Goal: Register for event/course: Sign up to attend an event or enroll in a course

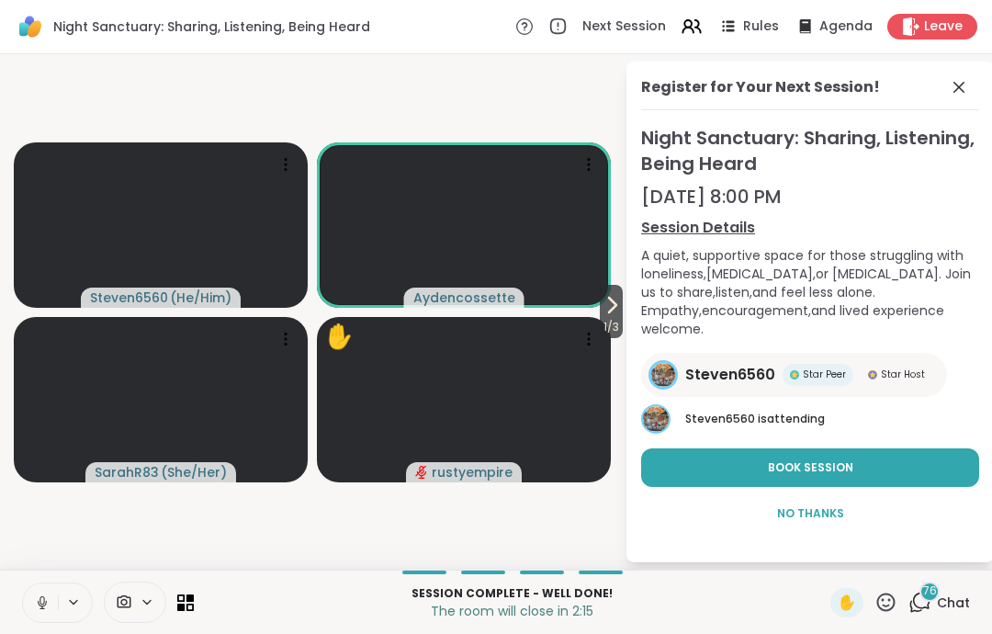
click at [31, 598] on button at bounding box center [40, 602] width 35 height 39
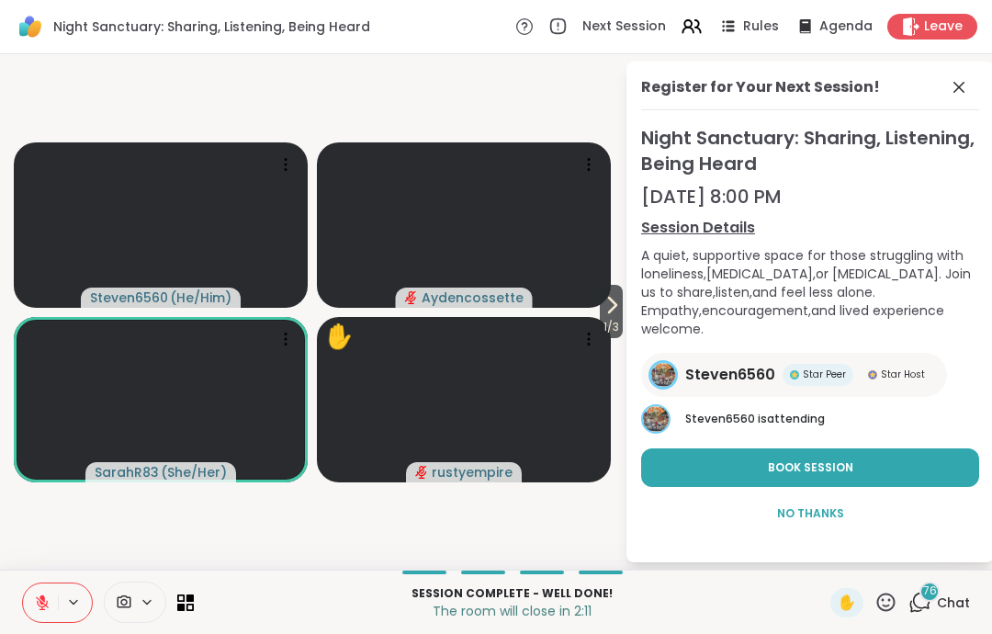
click at [39, 620] on button at bounding box center [40, 602] width 35 height 39
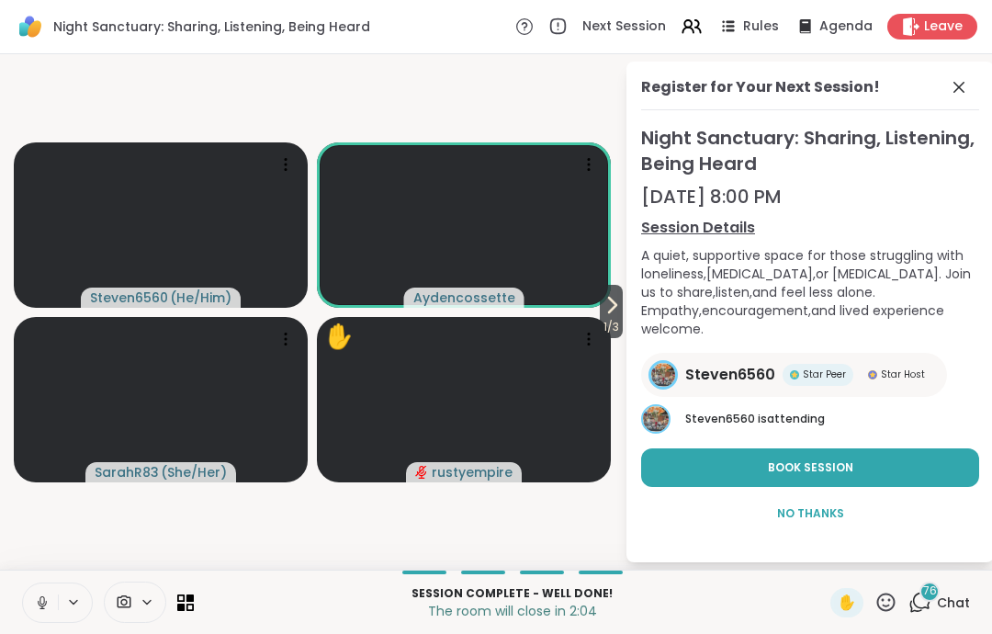
click at [35, 603] on icon at bounding box center [42, 602] width 17 height 17
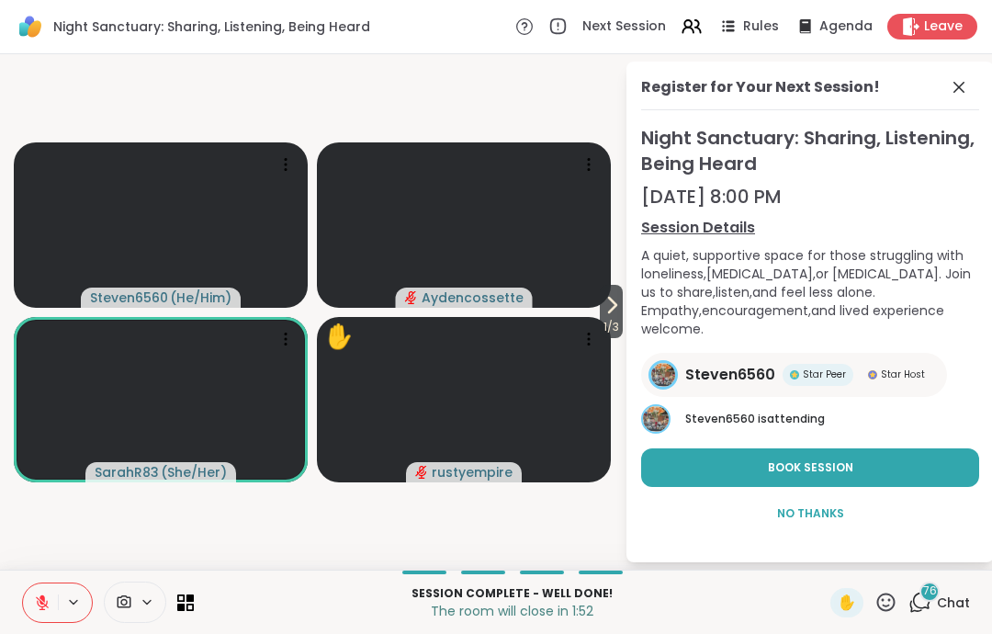
click at [42, 613] on button at bounding box center [40, 602] width 35 height 39
click at [37, 602] on icon at bounding box center [39, 602] width 17 height 17
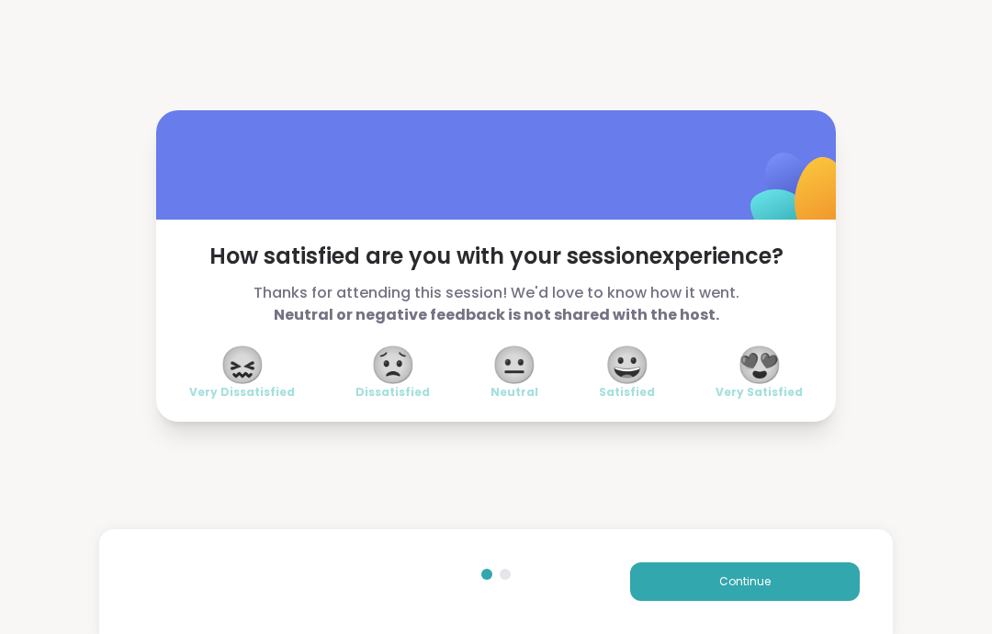
click at [758, 371] on span "😍" at bounding box center [759, 364] width 46 height 33
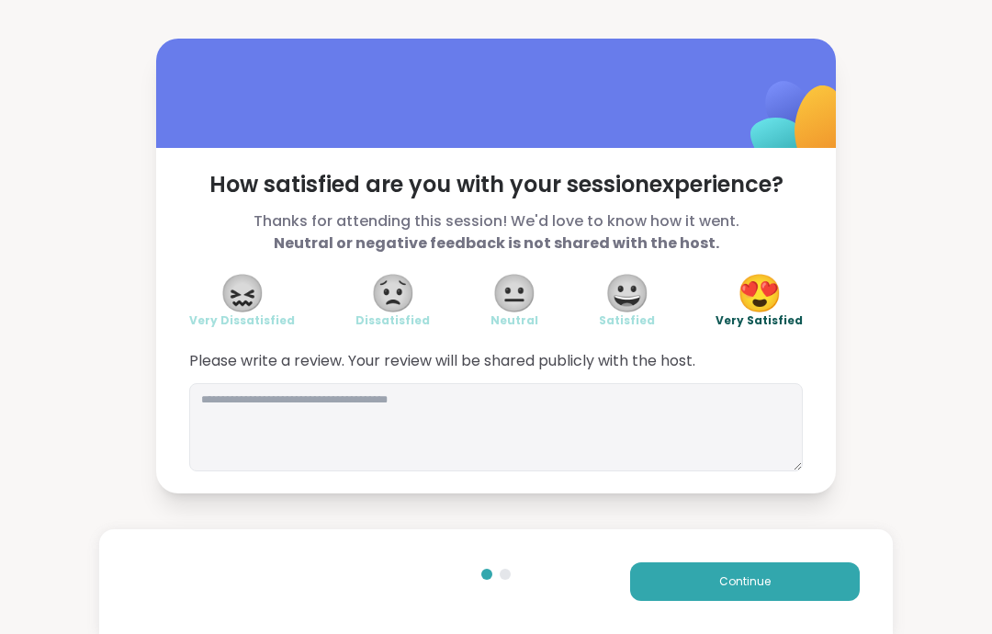
click at [734, 600] on button "Continue" at bounding box center [745, 581] width 230 height 39
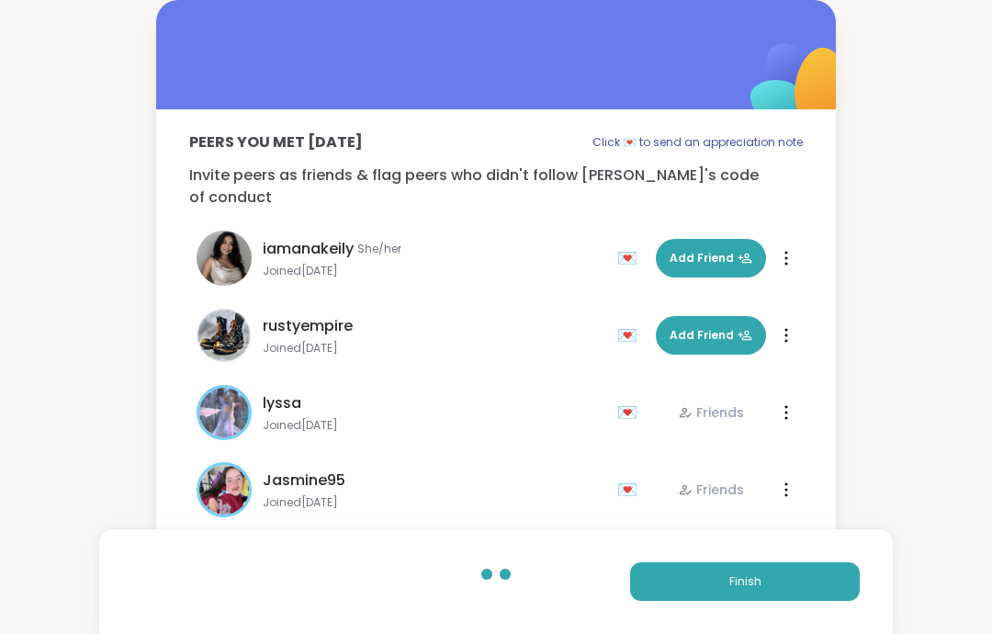
click at [781, 592] on button "Finish" at bounding box center [745, 581] width 230 height 39
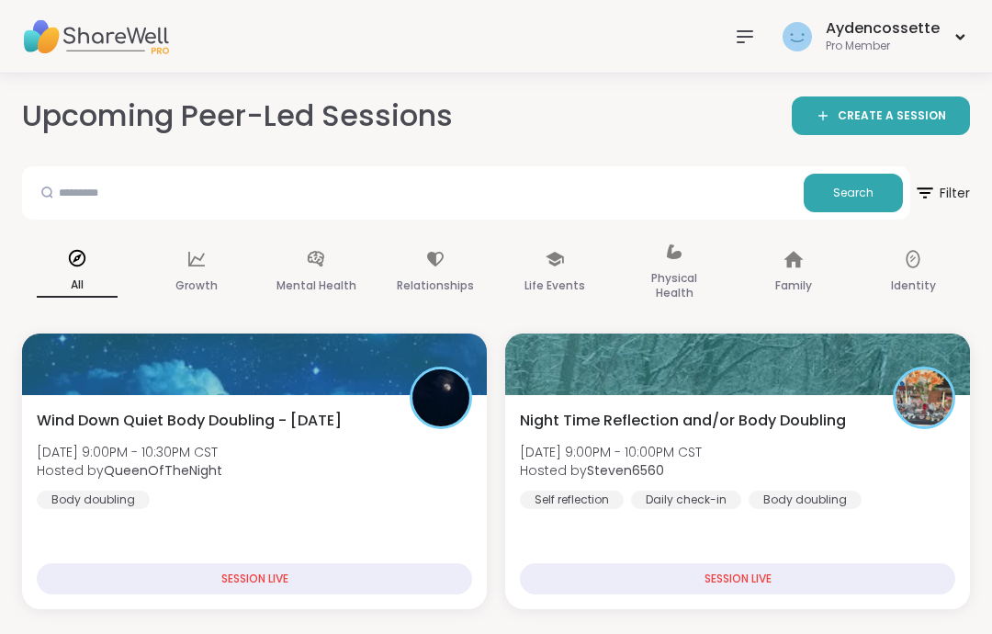
scroll to position [111, 0]
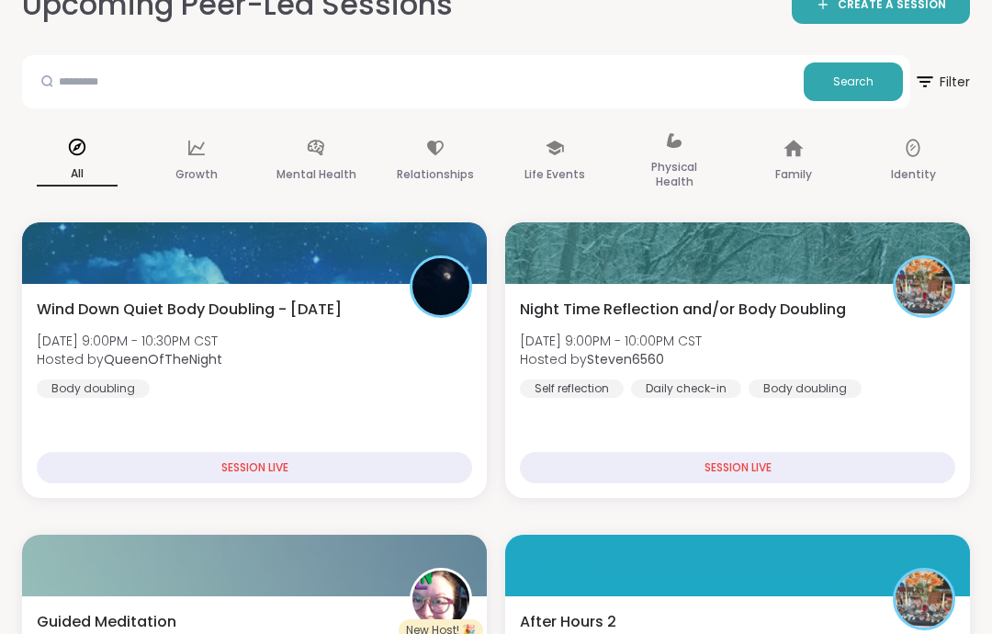
click at [841, 365] on div "Night Time Reflection and/or Body Doubling [DATE] 9:00PM - 10:00PM CST Hosted b…" at bounding box center [737, 347] width 435 height 99
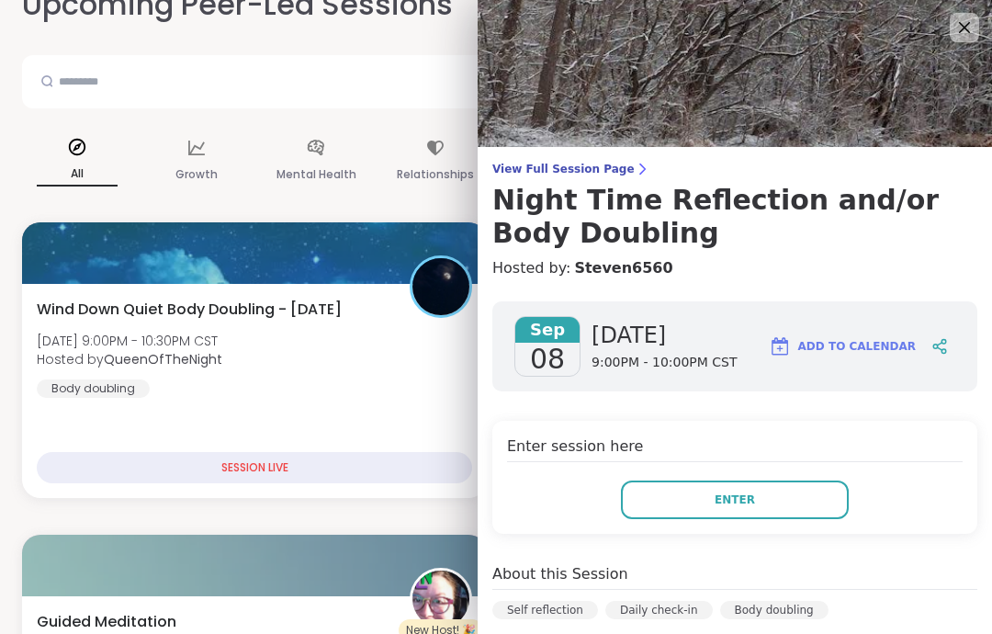
click at [796, 508] on button "Enter" at bounding box center [735, 499] width 228 height 39
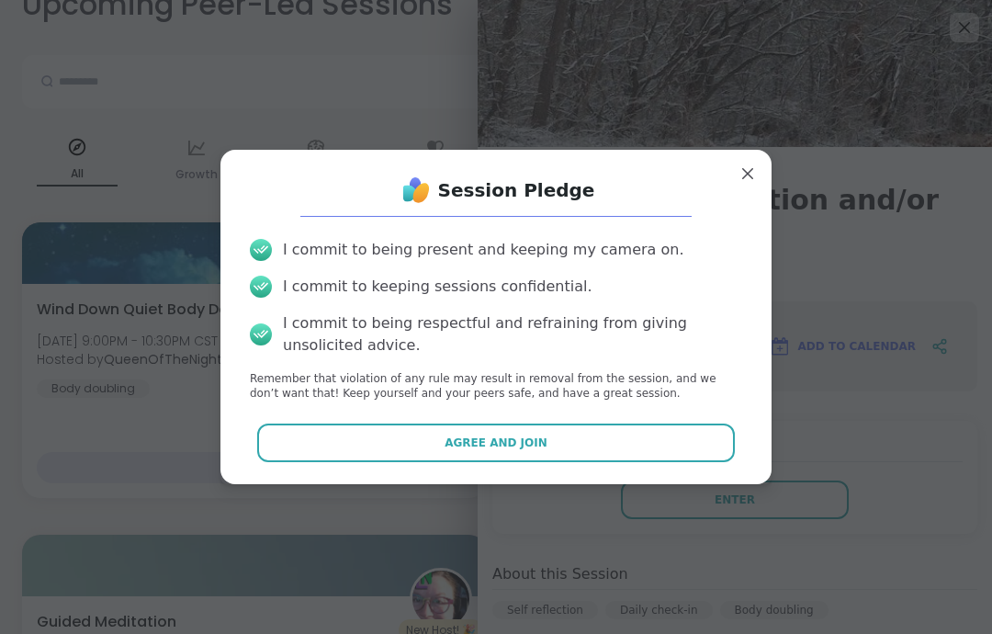
click at [681, 417] on div "I commit to being present and keeping my camera on. I commit to keeping session…" at bounding box center [496, 320] width 522 height 193
click at [708, 462] on button "Agree and Join" at bounding box center [496, 442] width 478 height 39
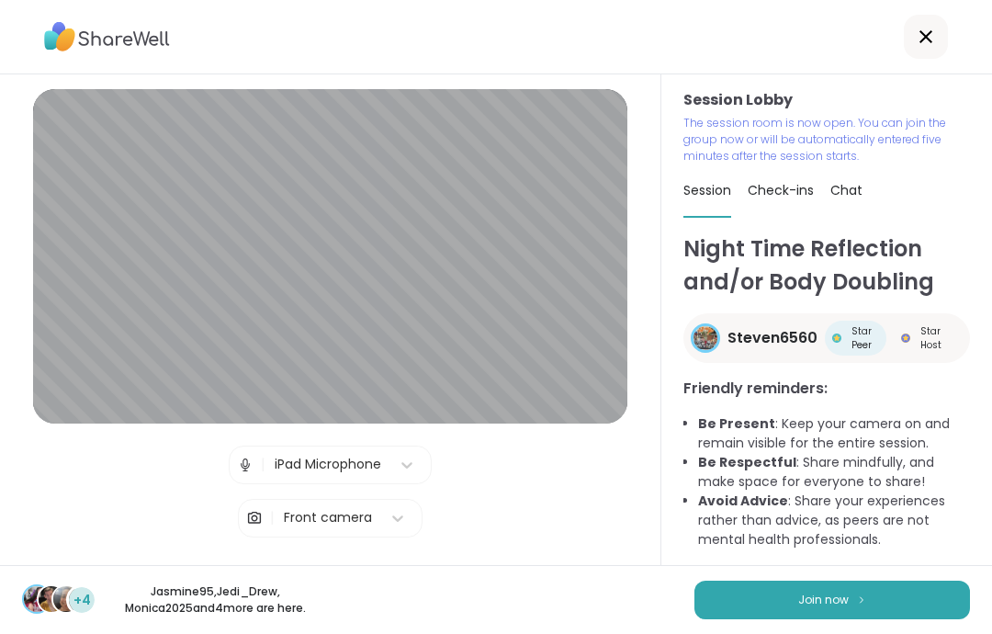
click at [897, 593] on button "Join now" at bounding box center [831, 599] width 275 height 39
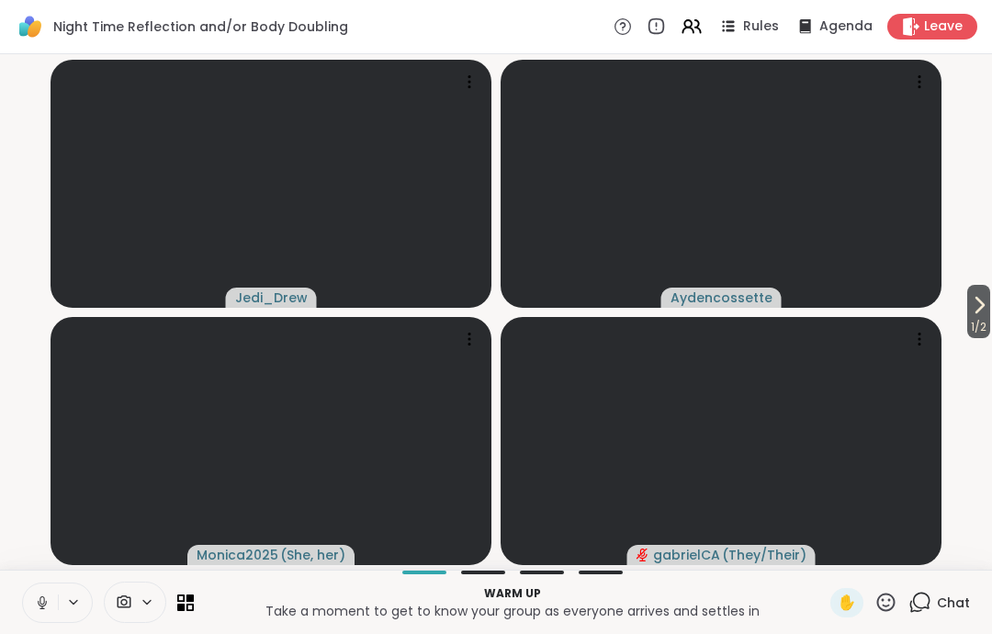
click at [29, 621] on button at bounding box center [40, 602] width 35 height 39
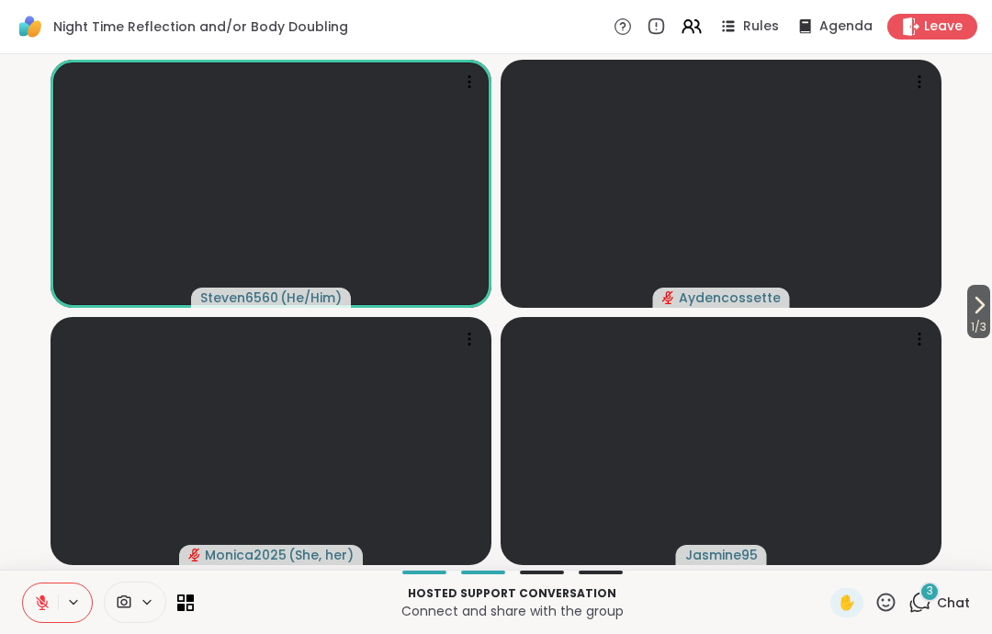
click at [36, 610] on icon at bounding box center [42, 602] width 17 height 17
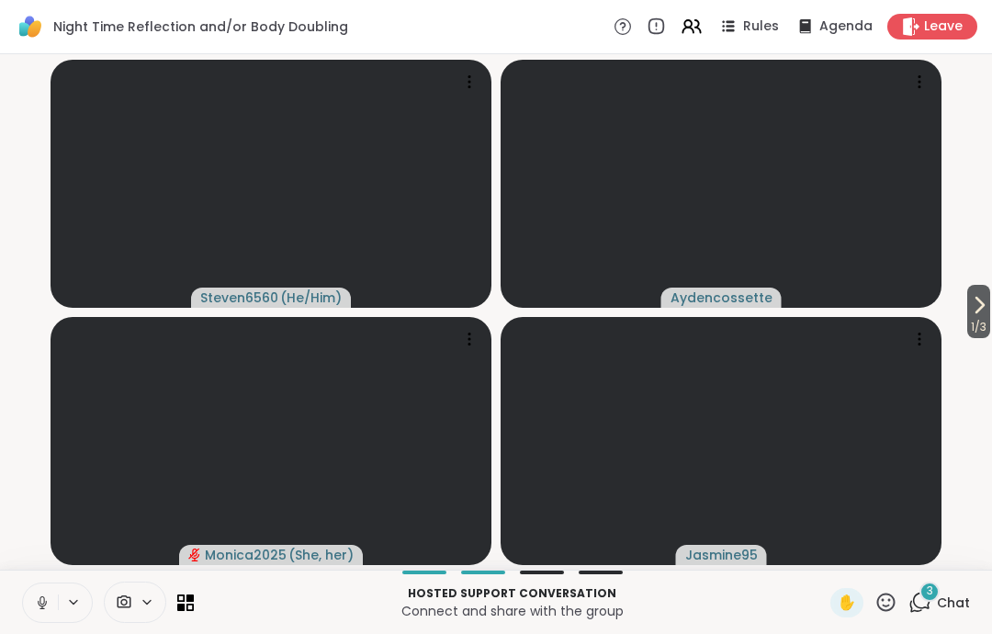
click at [17, 603] on div "Hosted support conversation Connect and share with the group ✋ 3 Chat" at bounding box center [496, 601] width 992 height 64
click at [39, 594] on icon at bounding box center [42, 602] width 17 height 17
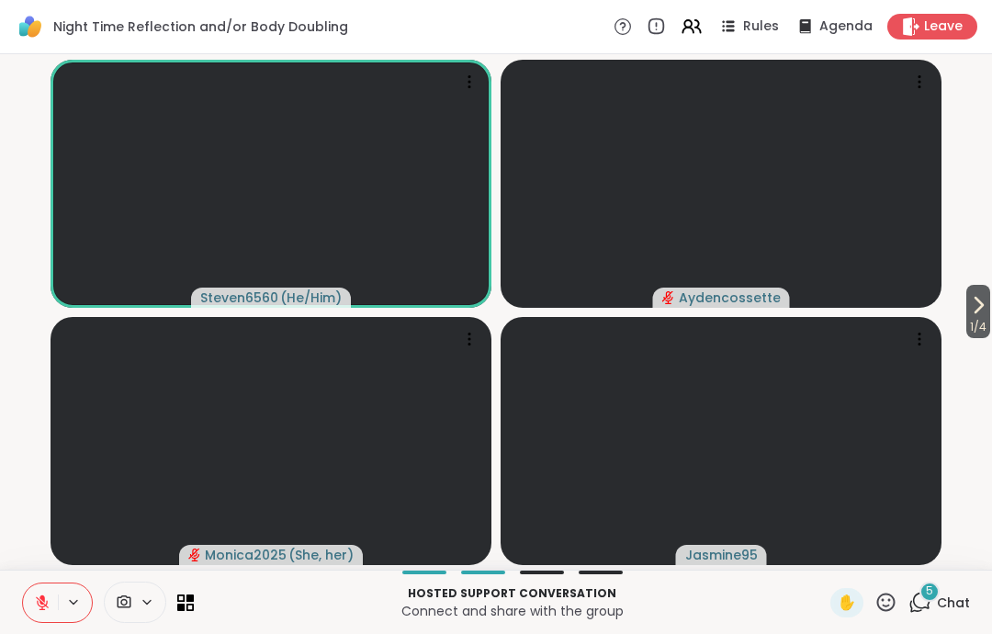
click at [39, 602] on icon at bounding box center [42, 602] width 17 height 17
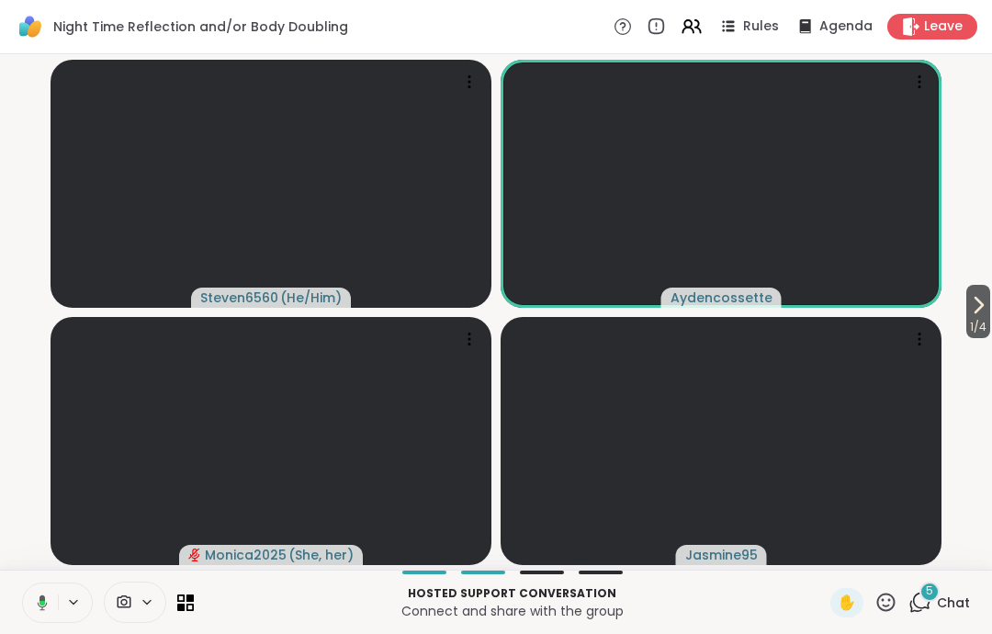
click at [36, 591] on button at bounding box center [39, 602] width 38 height 39
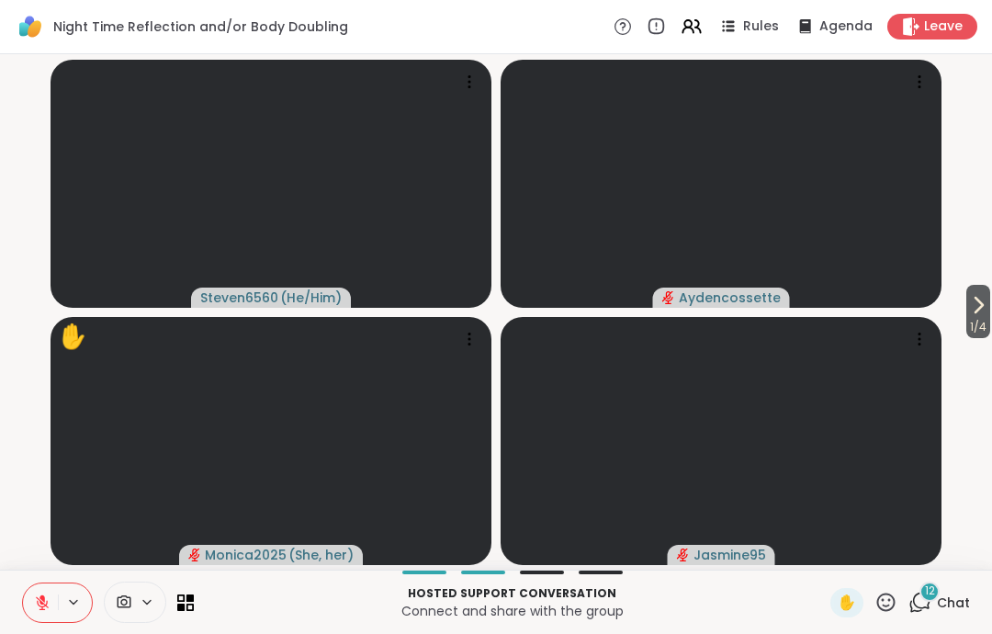
click at [950, 304] on video-player-container "1 / 4 Steven6560 ( He/Him ) Aydencossette ✋ Monica2025 ( She, her ) Jasmine95" at bounding box center [496, 312] width 970 height 500
click at [949, 304] on video-player-container "1 / 4 Steven6560 ( He/Him ) Aydencossette ✋ Monica2025 ( She, her ) Jasmine95" at bounding box center [496, 312] width 970 height 500
click at [966, 316] on button "1 / 4" at bounding box center [978, 311] width 24 height 53
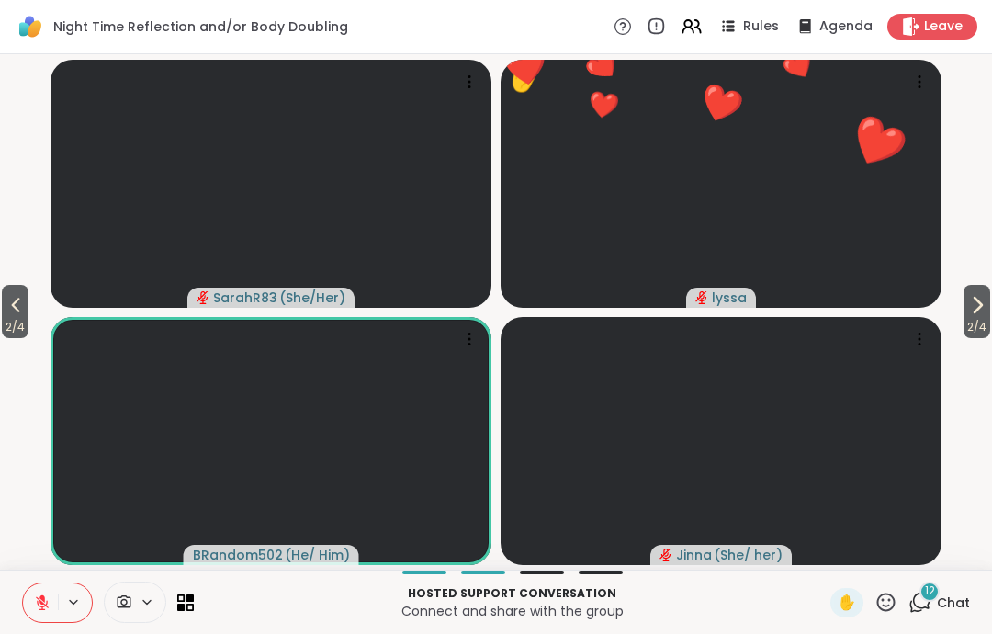
click at [963, 320] on span "2 / 4" at bounding box center [976, 327] width 27 height 22
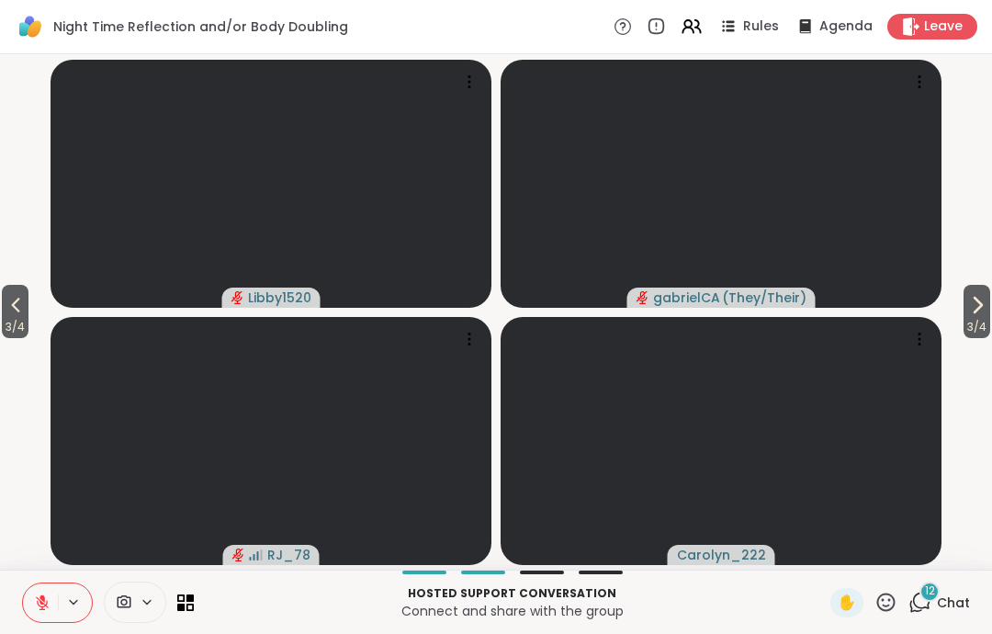
click at [4, 337] on span "3 / 4" at bounding box center [15, 327] width 27 height 22
click at [6, 340] on div "2 / 4 2 / 4 Libby1520 gabrielCA ( They/Their ) RJ_78 Carolyn_222" at bounding box center [496, 311] width 992 height 515
click at [28, 330] on span "2 / 4" at bounding box center [15, 327] width 27 height 22
click at [31, 330] on video-player-container "2 / 4 2 / 4 Libby1520 gabrielCA ( They/Their ) RJ_78 Carolyn_222" at bounding box center [496, 312] width 970 height 500
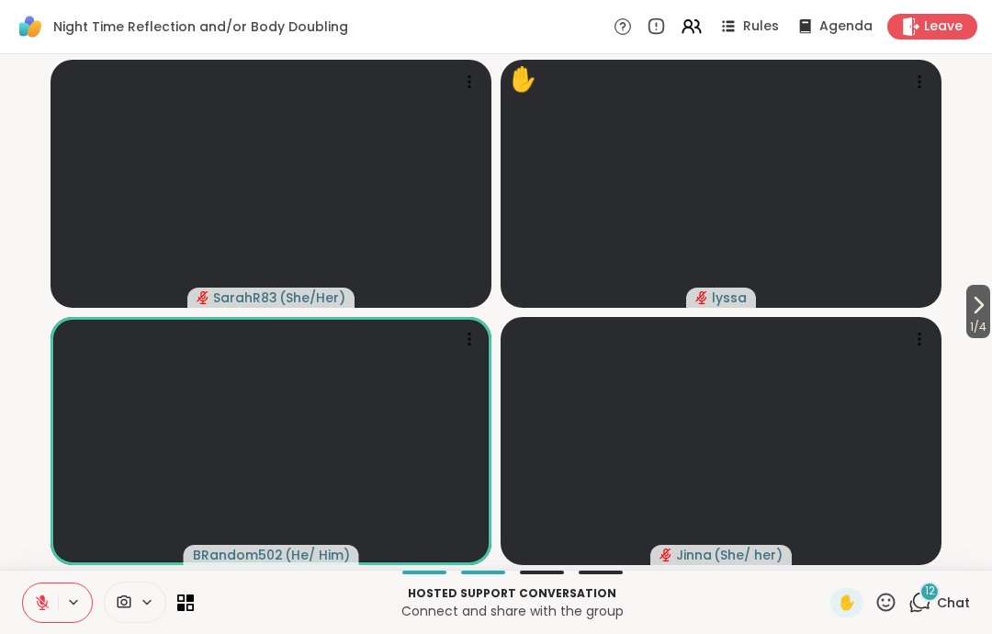
click at [23, 326] on video-player-container "1 / 4 SarahR83 ( She/Her ) ✋ lyssa BRandom502 ( He/ Him ) [PERSON_NAME] ( She/ …" at bounding box center [496, 312] width 970 height 500
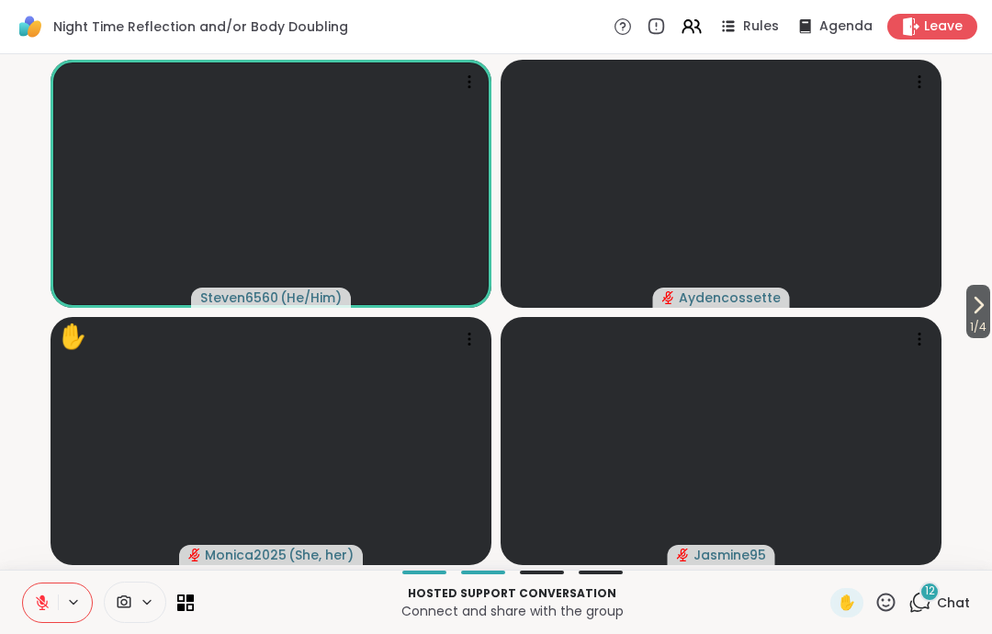
click at [947, 598] on span "Chat" at bounding box center [953, 602] width 33 height 18
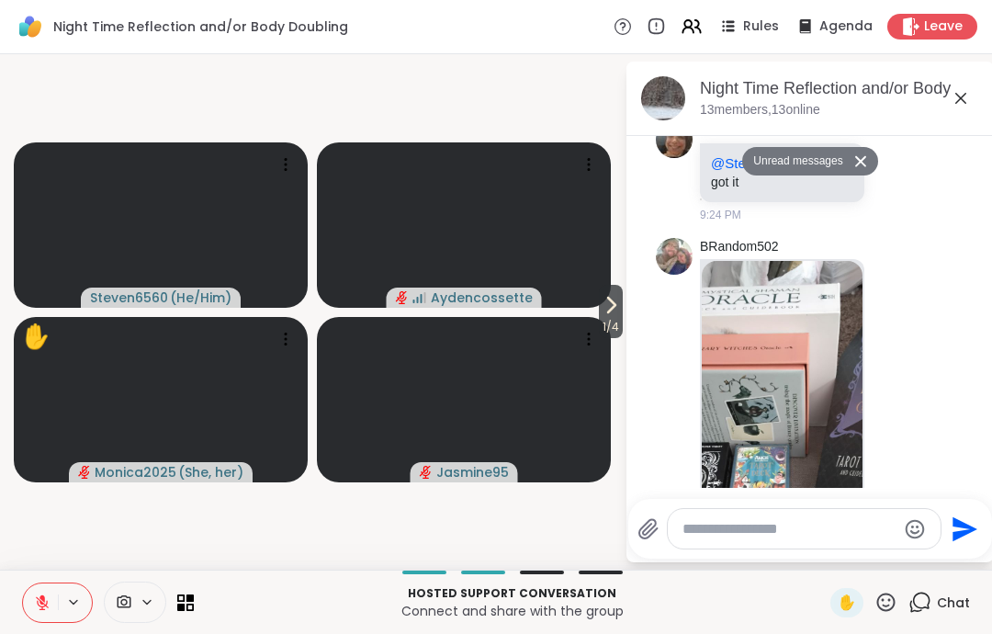
scroll to position [927, 0]
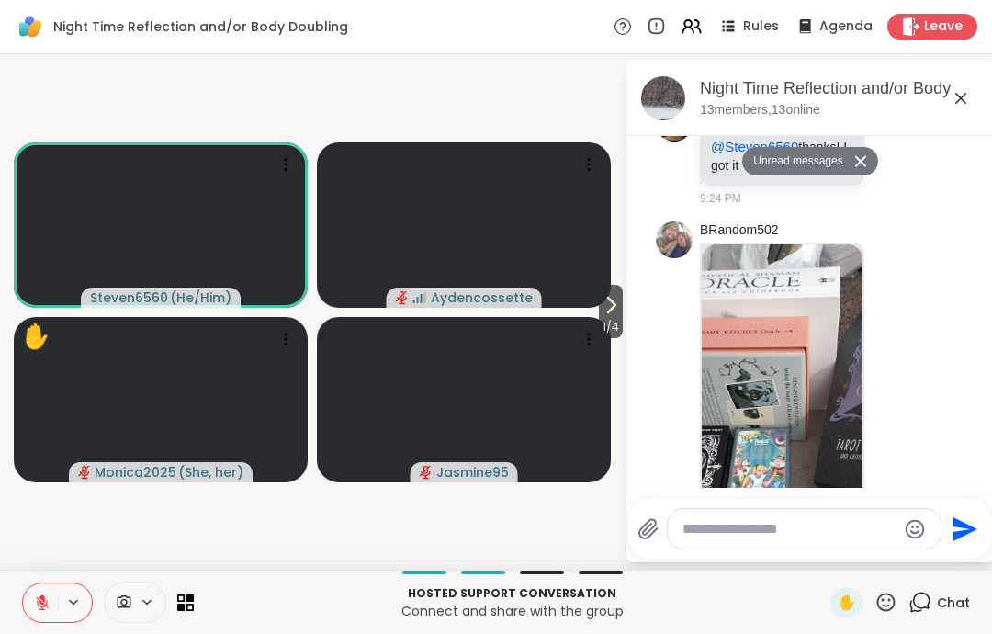
click at [819, 343] on img at bounding box center [782, 462] width 161 height 437
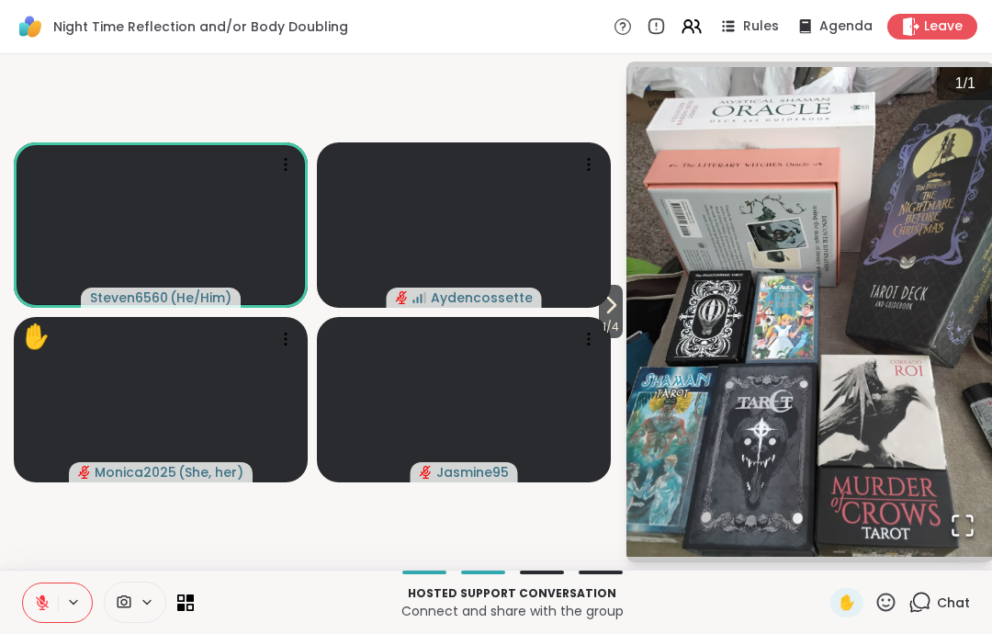
click at [976, 86] on div "1 / 1" at bounding box center [965, 83] width 57 height 33
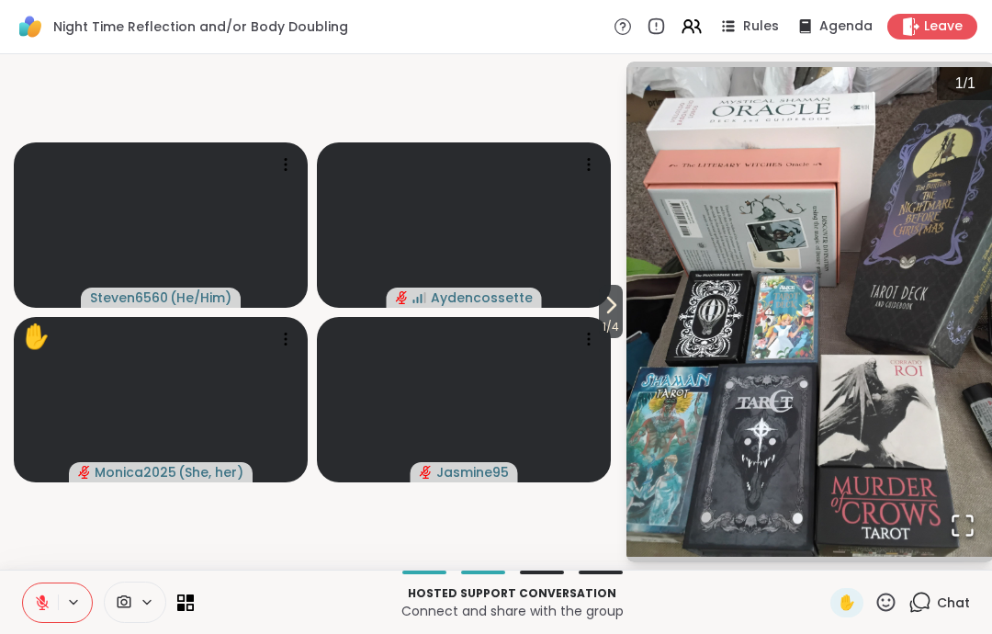
click at [966, 519] on icon "Open Fullscreen" at bounding box center [963, 525] width 26 height 26
click at [931, 596] on icon at bounding box center [919, 601] width 23 height 23
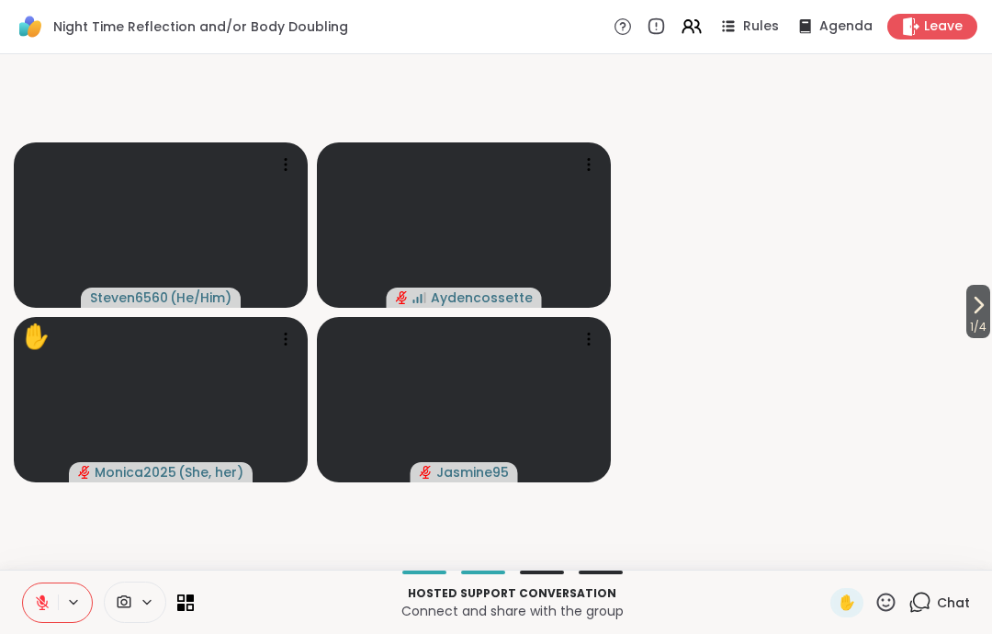
click at [929, 602] on icon at bounding box center [921, 600] width 17 height 17
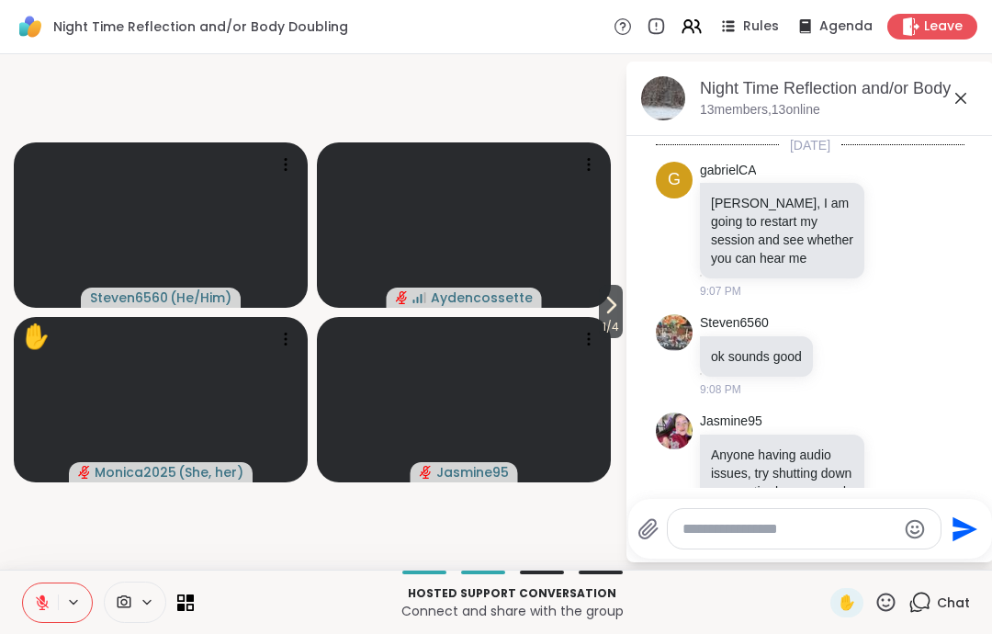
click at [963, 96] on icon at bounding box center [960, 98] width 11 height 11
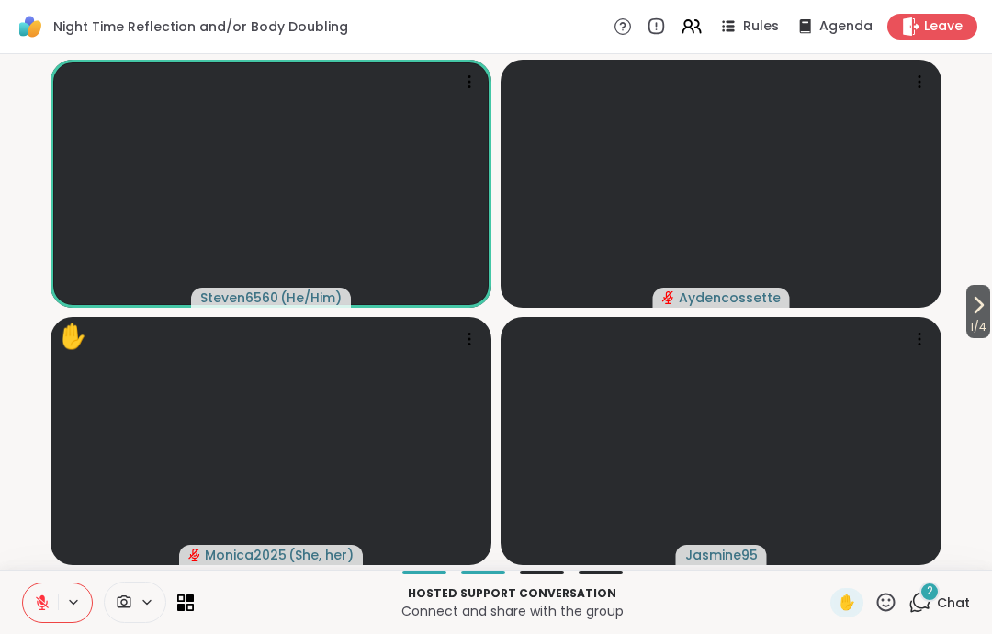
click at [936, 40] on div "Night Time Reflection and/or Body Doubling Rules Agenda Leave" at bounding box center [496, 27] width 992 height 54
click at [933, 56] on div "1 / 4 Steven6560 ( He/Him ) Aydencossette ✋ Monica2025 ( She, her ) Jasmine95" at bounding box center [496, 311] width 992 height 515
click at [941, 24] on span "Leave" at bounding box center [943, 26] width 39 height 18
click at [930, 37] on div "Leave" at bounding box center [932, 27] width 90 height 26
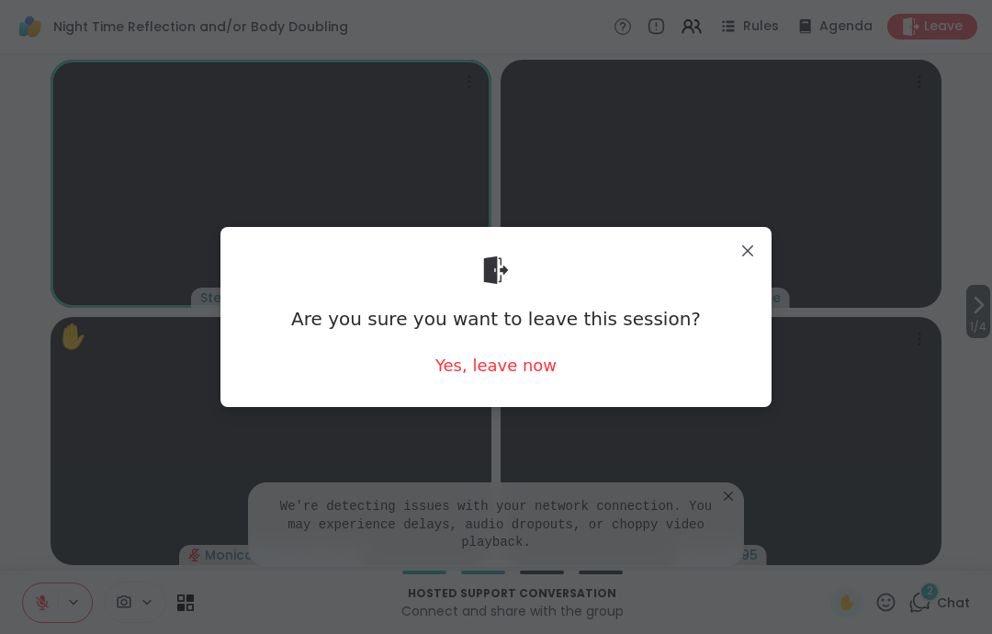
click at [534, 367] on div "Yes, leave now" at bounding box center [495, 365] width 121 height 23
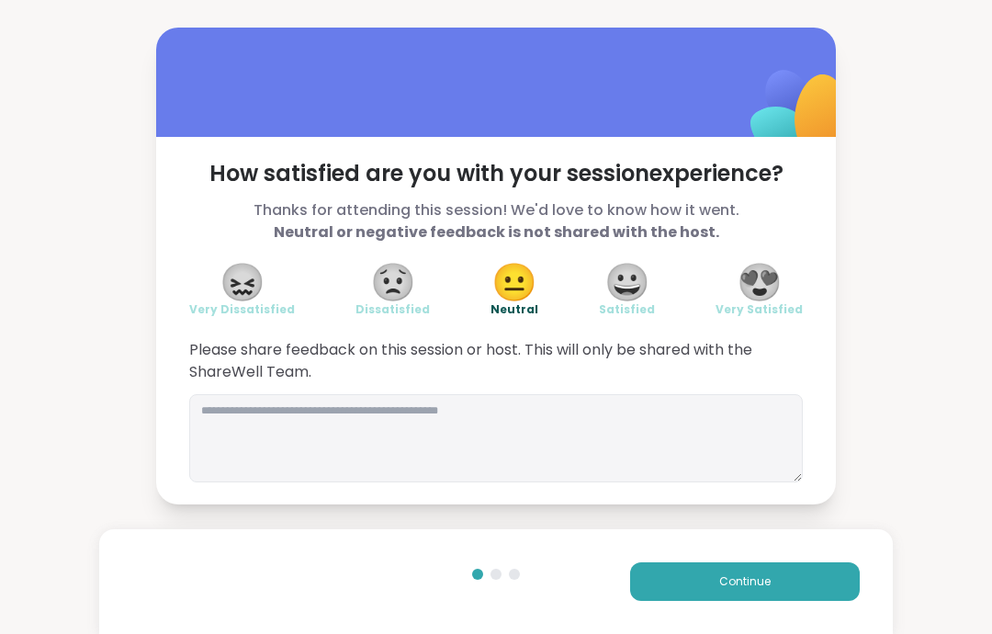
click at [750, 577] on span "Continue" at bounding box center [744, 581] width 51 height 17
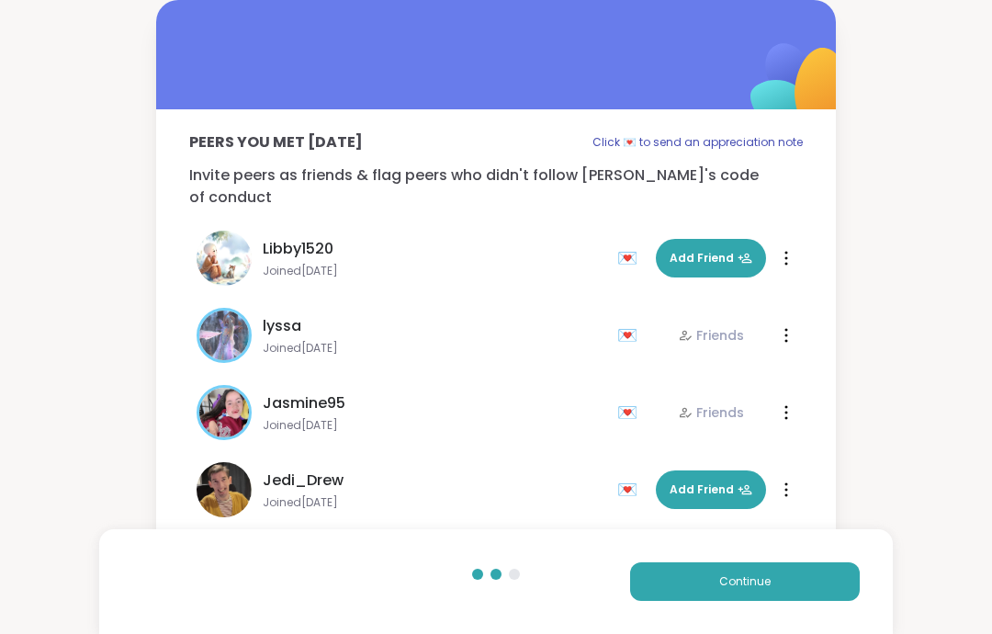
click at [747, 600] on button "Continue" at bounding box center [745, 581] width 230 height 39
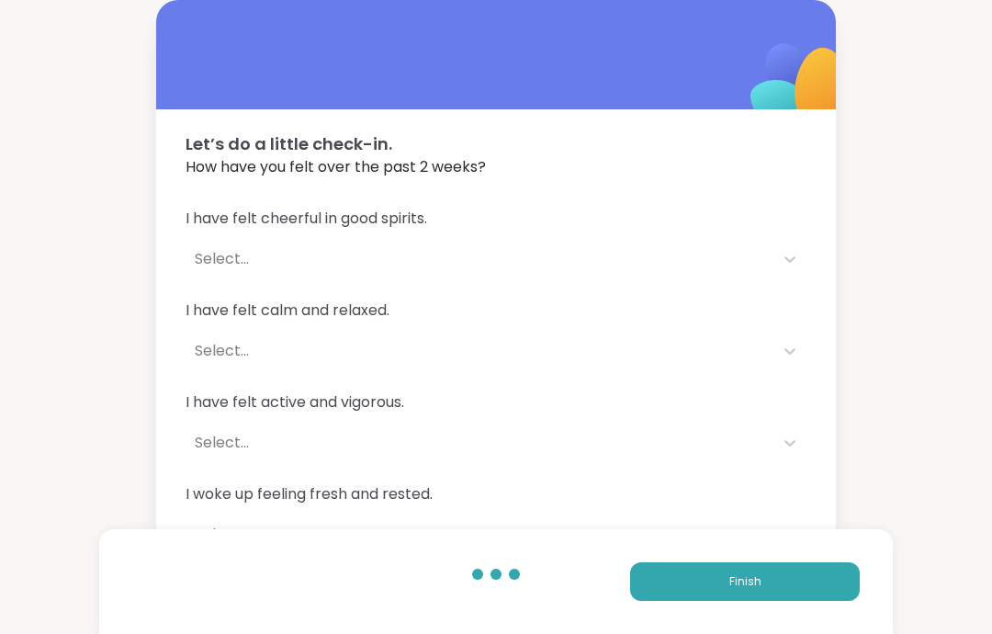
click at [752, 595] on button "Finish" at bounding box center [745, 581] width 230 height 39
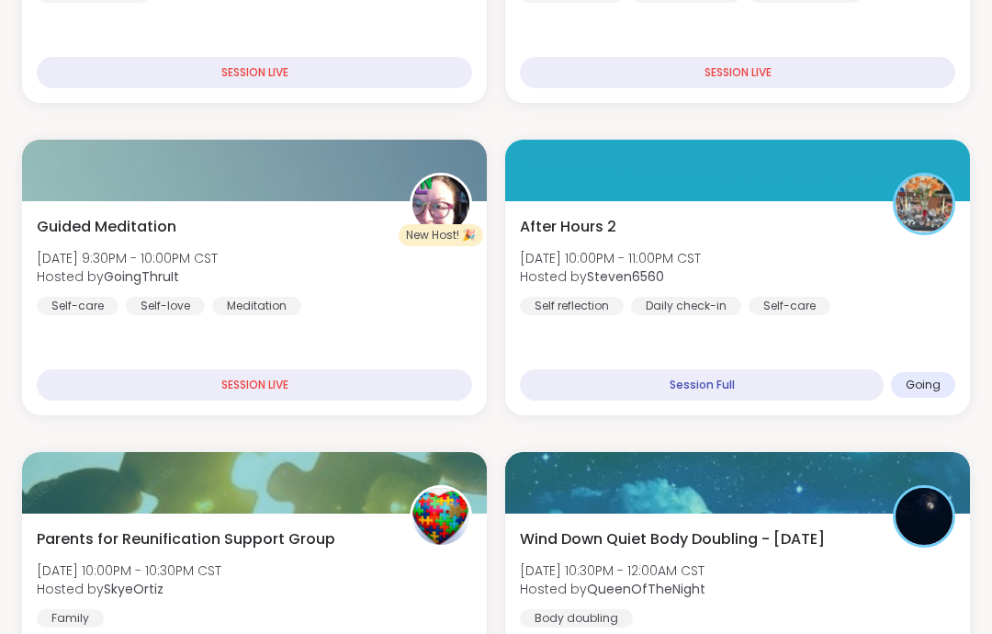
scroll to position [507, 0]
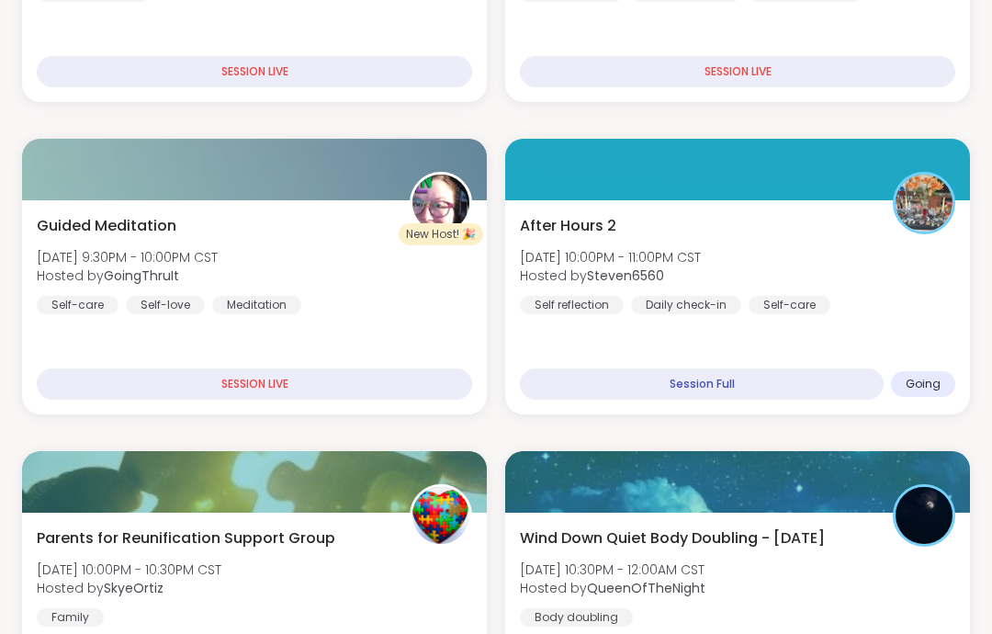
click at [826, 264] on div "After Hours 2 Mon, Sep 08 | 10:00PM - 11:00PM CST Hosted by Steven6560 Self ref…" at bounding box center [737, 264] width 435 height 99
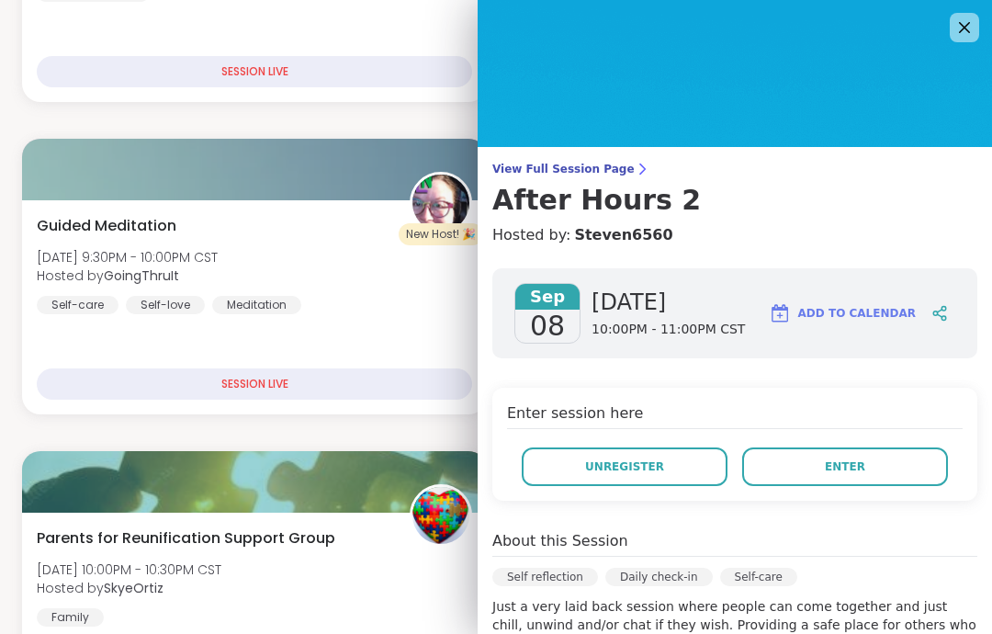
click at [866, 466] on button "Enter" at bounding box center [845, 466] width 206 height 39
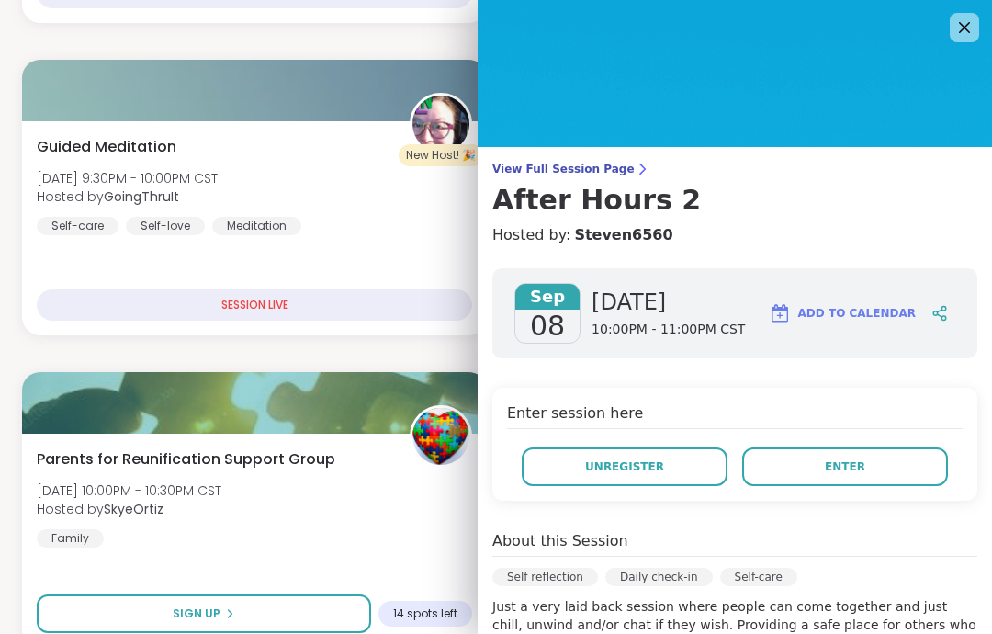
scroll to position [0, 0]
click at [958, 28] on icon at bounding box center [964, 28] width 22 height 22
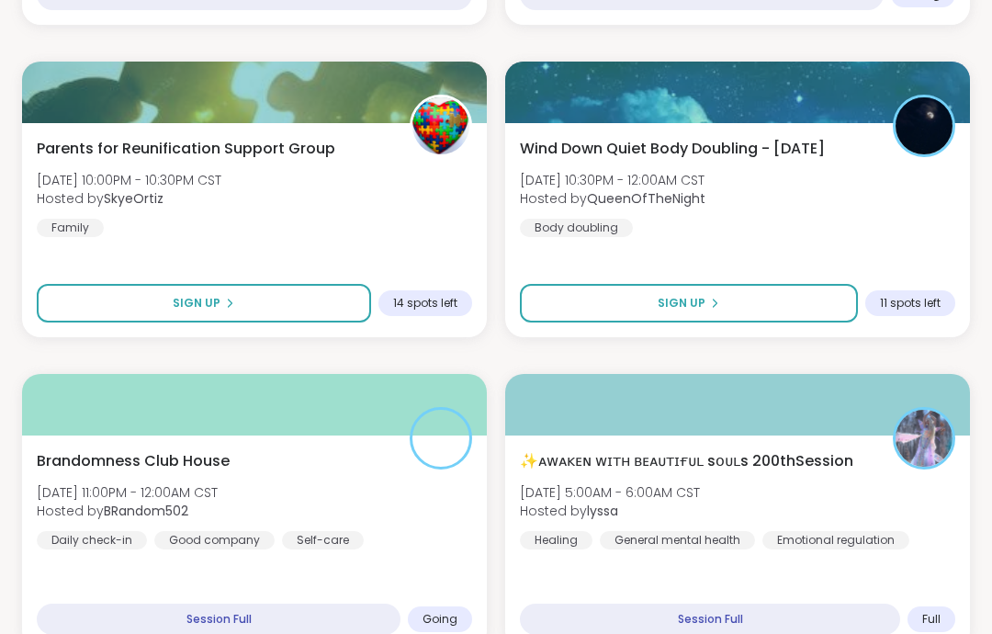
scroll to position [898, 0]
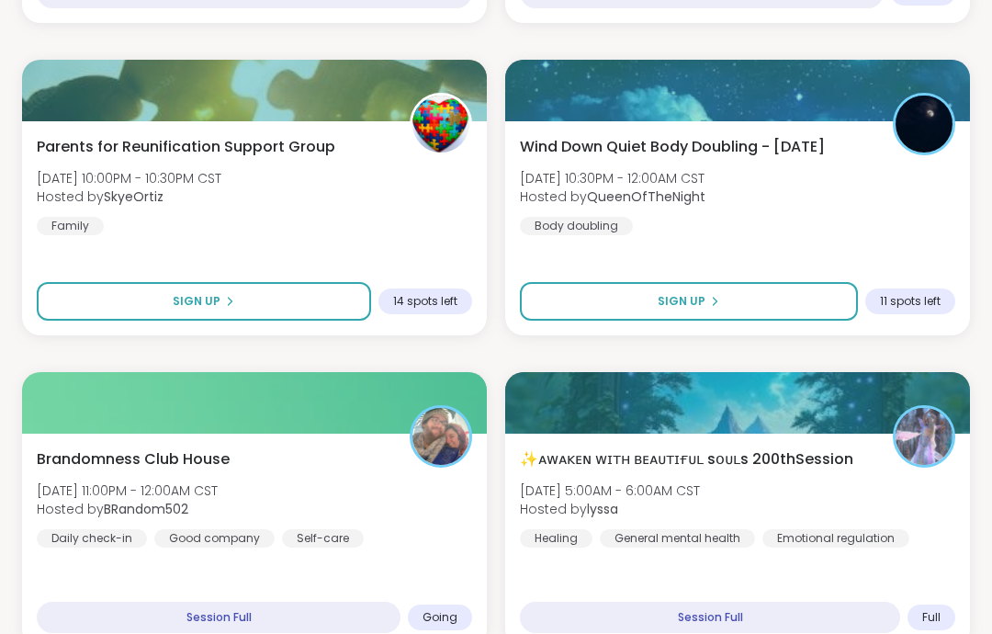
click at [358, 492] on div "Brandomness Club House Mon, Sep 08 | 11:00PM - 12:00AM CST Hosted by BRandom502…" at bounding box center [254, 497] width 435 height 99
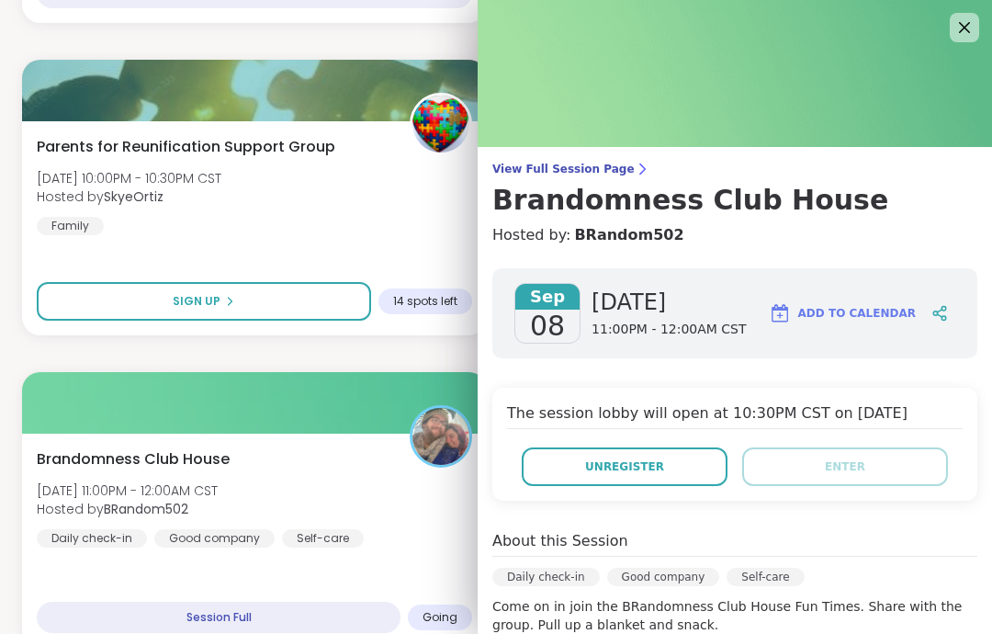
scroll to position [0, 0]
click at [967, 37] on icon at bounding box center [964, 28] width 22 height 22
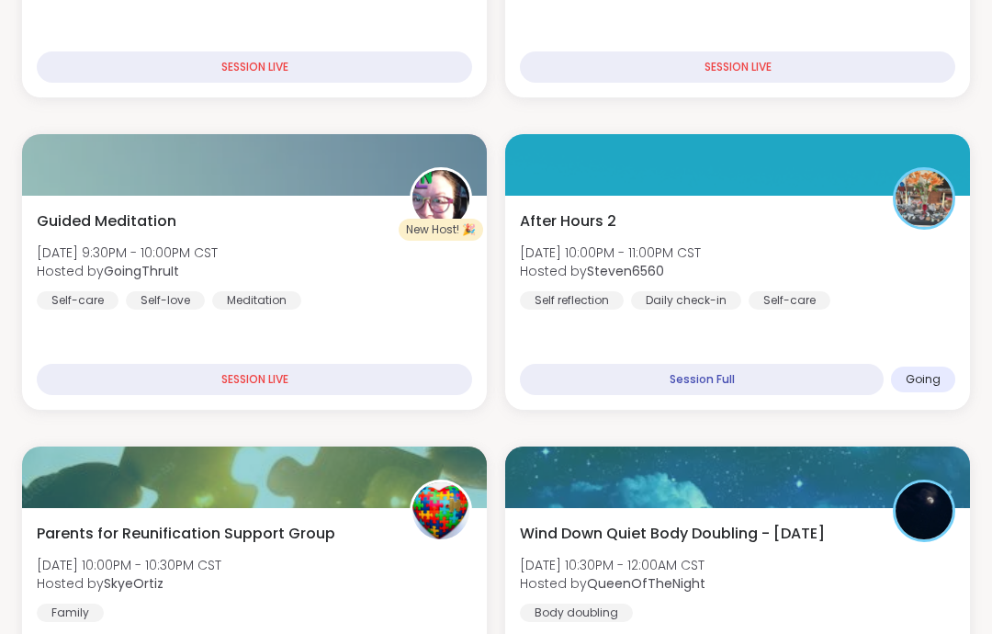
scroll to position [503, 0]
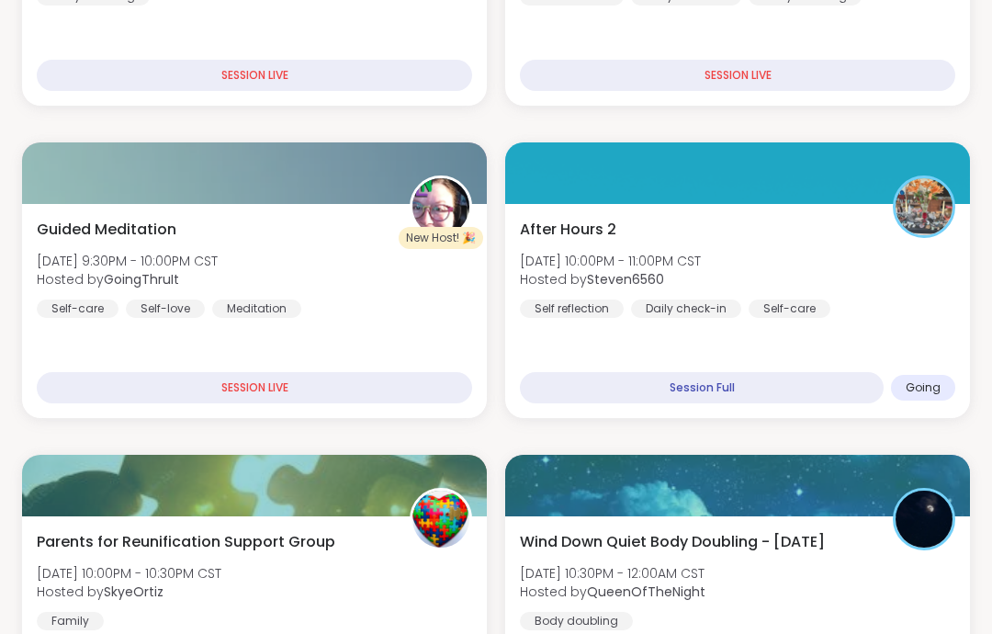
click at [897, 326] on div "After Hours 2 Mon, Sep 08 | 10:00PM - 11:00PM CST Hosted by Steven6560 Self ref…" at bounding box center [737, 311] width 465 height 214
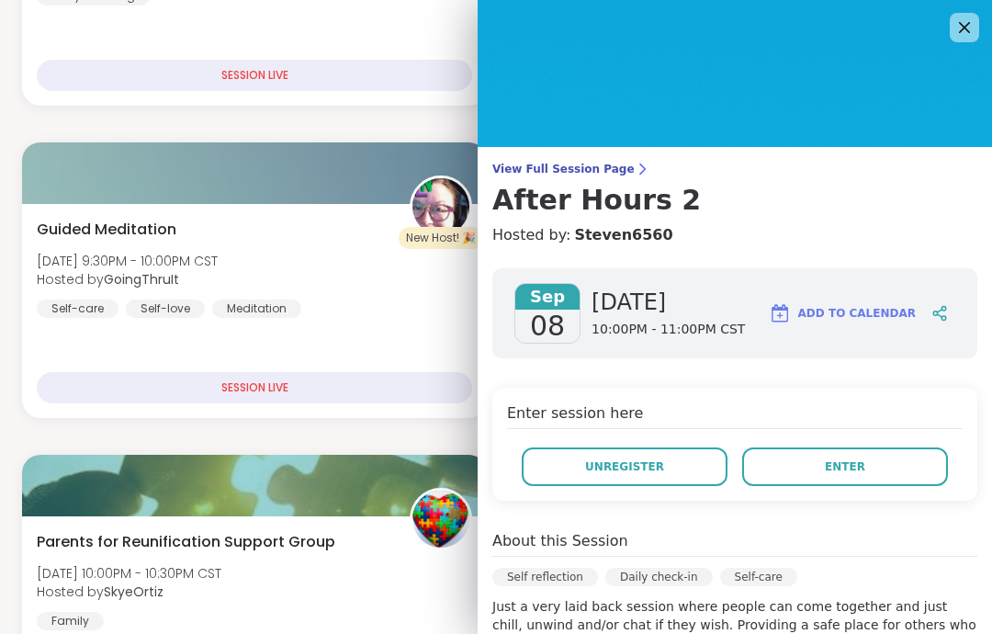
click at [879, 484] on button "Enter" at bounding box center [845, 466] width 206 height 39
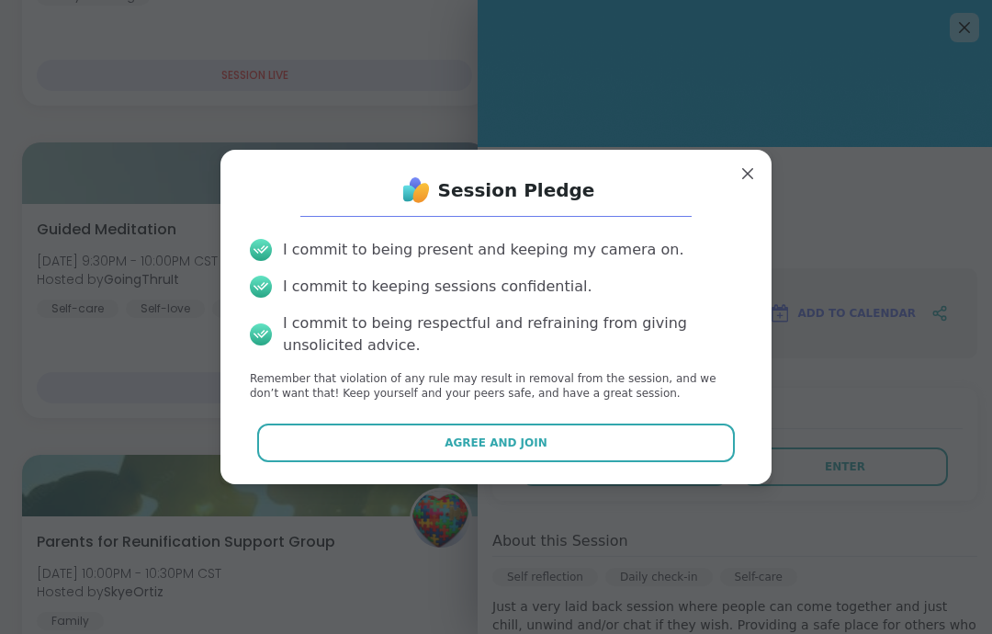
click at [730, 434] on button "Agree and Join" at bounding box center [496, 442] width 478 height 39
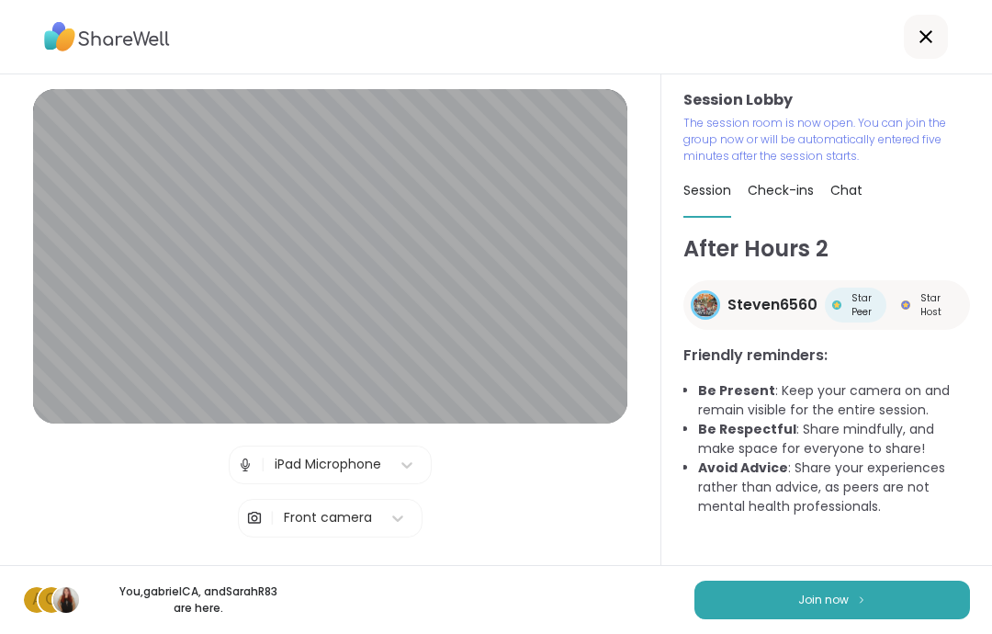
scroll to position [70, 0]
click at [826, 591] on span "Join now" at bounding box center [823, 599] width 51 height 17
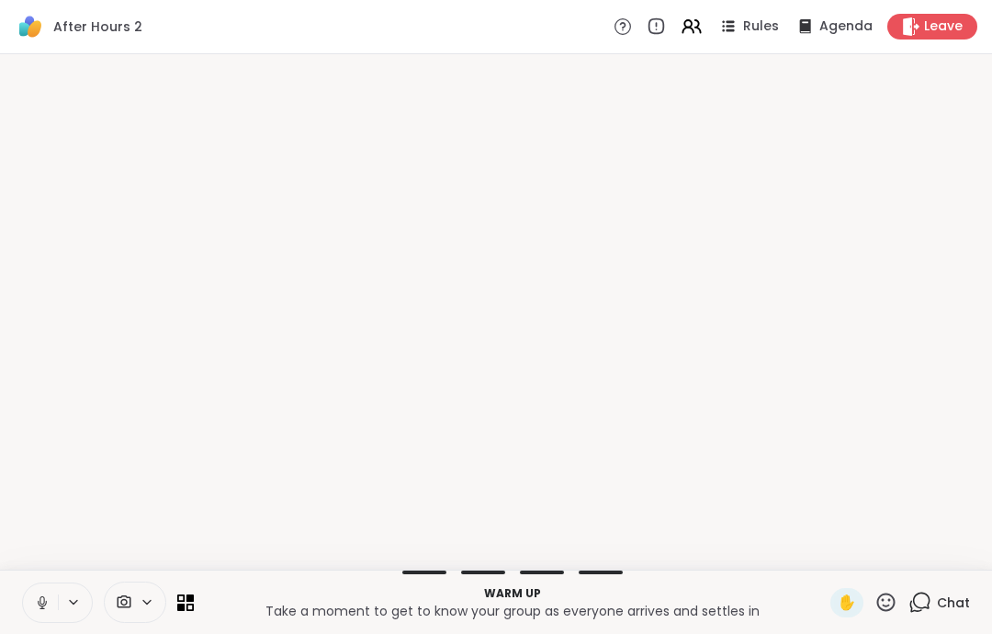
scroll to position [0, 0]
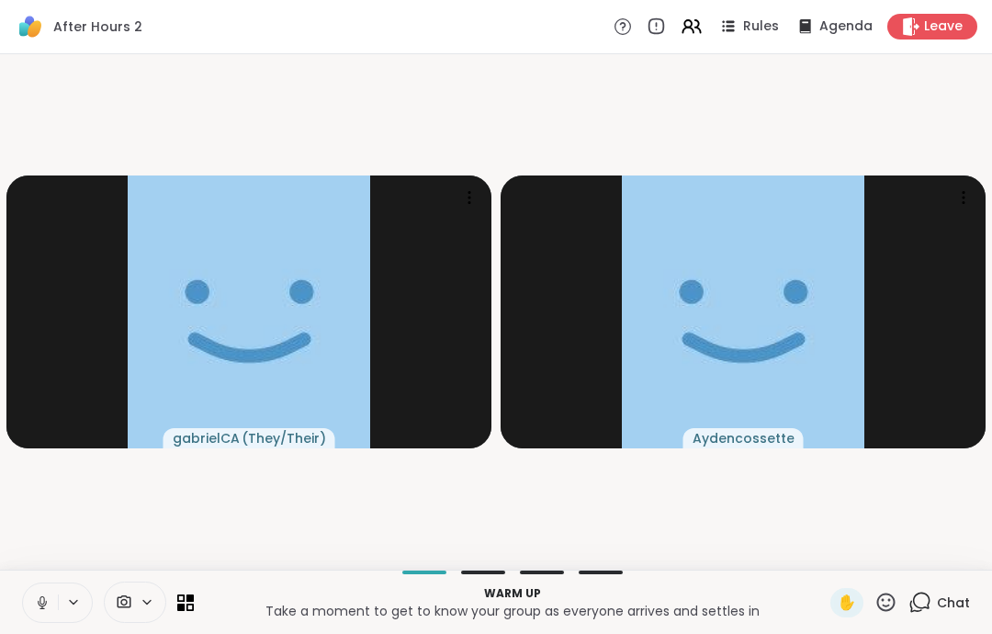
click at [38, 601] on icon at bounding box center [42, 602] width 17 height 17
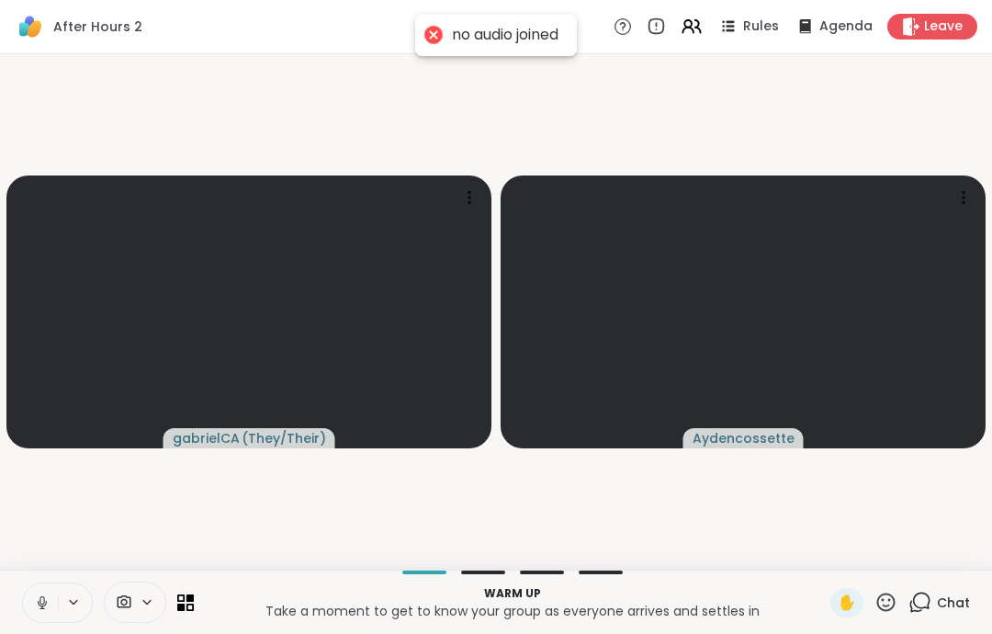
click at [44, 594] on icon at bounding box center [42, 602] width 17 height 17
click at [43, 598] on icon at bounding box center [42, 602] width 17 height 17
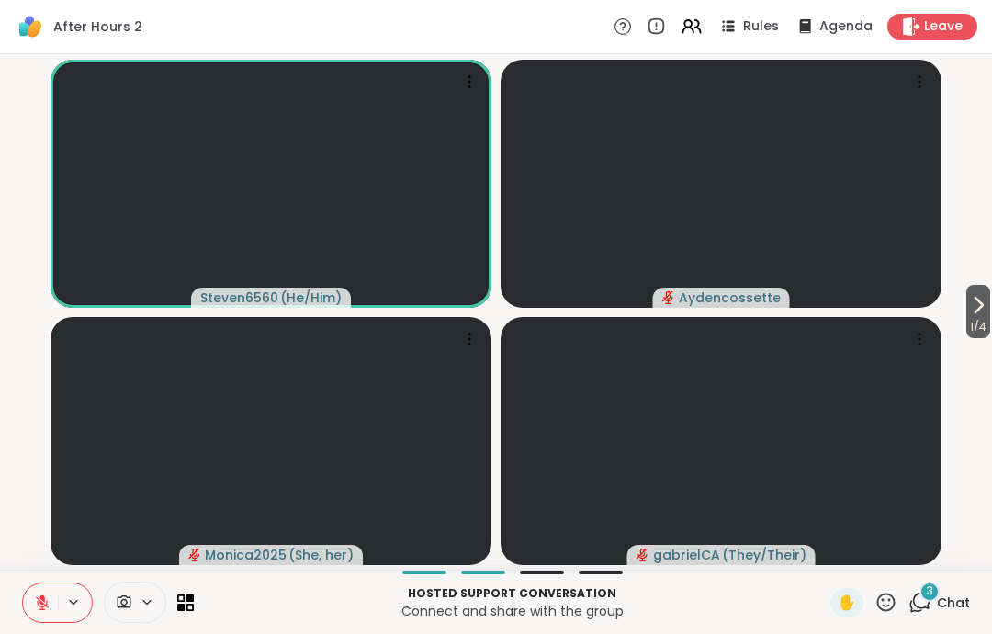
click at [40, 615] on button at bounding box center [40, 602] width 35 height 39
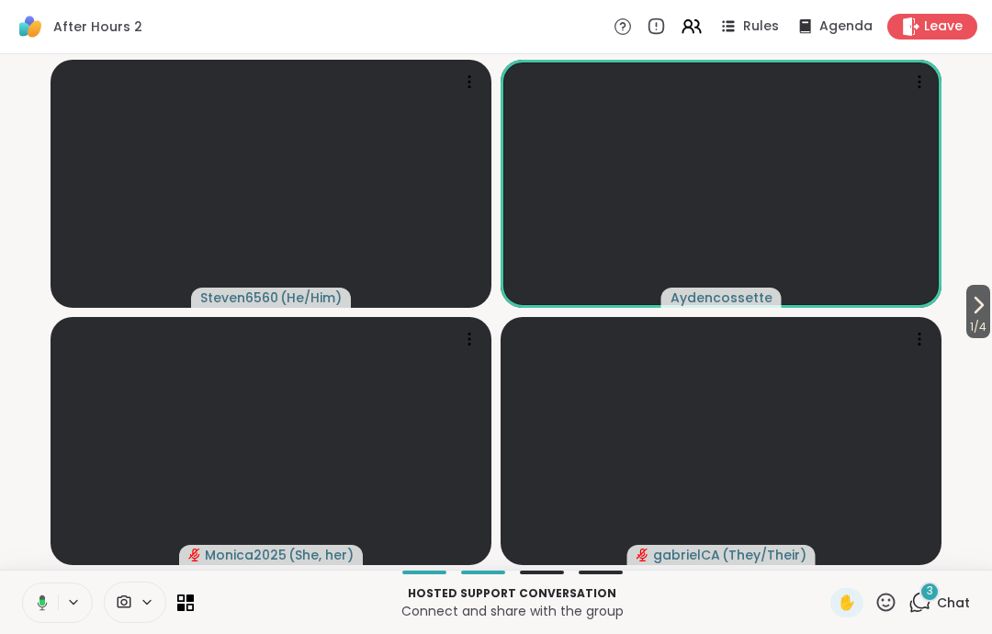
click at [41, 600] on icon at bounding box center [42, 602] width 6 height 6
